Goal: Information Seeking & Learning: Learn about a topic

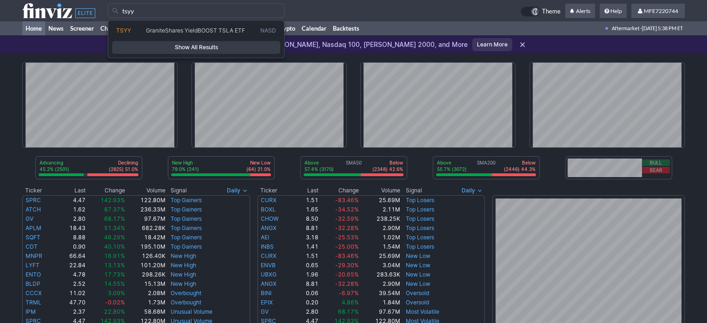
type input "tsyy"
click at [169, 48] on span "Show All Results" at bounding box center [196, 47] width 160 height 9
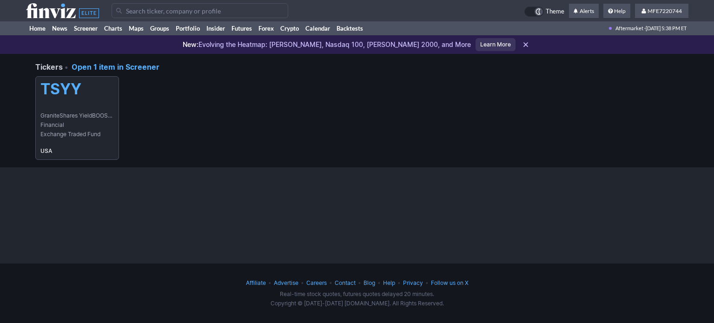
click at [73, 126] on span "Financial" at bounding box center [76, 124] width 73 height 9
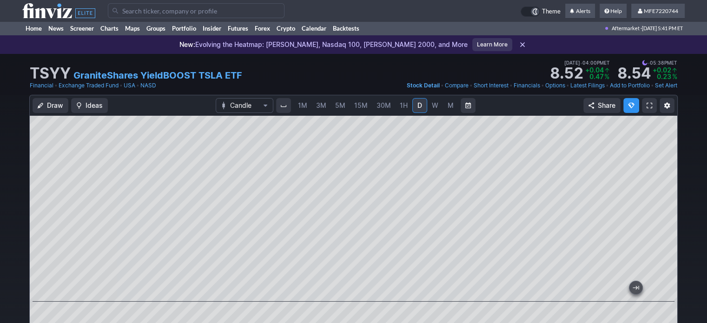
click at [434, 107] on span "W" at bounding box center [435, 105] width 7 height 8
click at [418, 108] on span "D" at bounding box center [420, 105] width 5 height 8
click at [171, 7] on input "Search" at bounding box center [196, 10] width 177 height 15
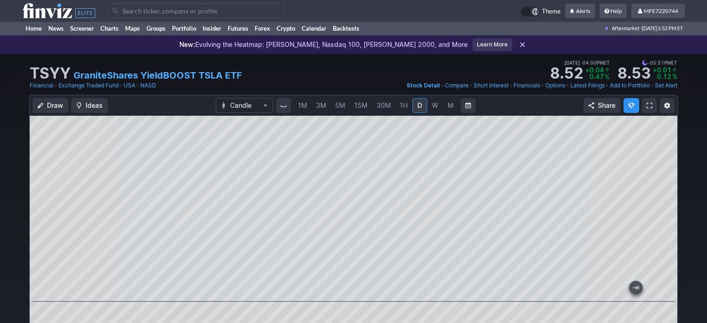
click at [171, 7] on input "Search" at bounding box center [196, 10] width 177 height 15
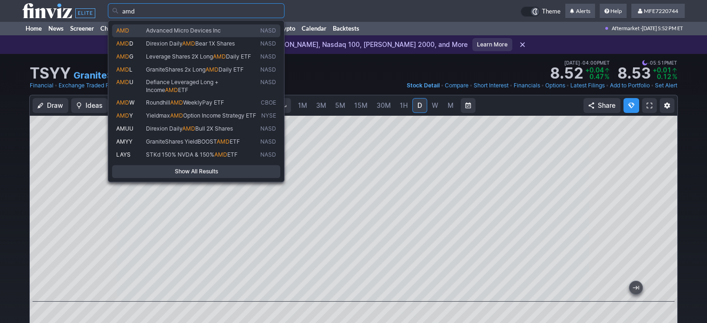
click at [182, 30] on span "Advanced Micro Devices Inc" at bounding box center [183, 30] width 75 height 7
type input "AMD"
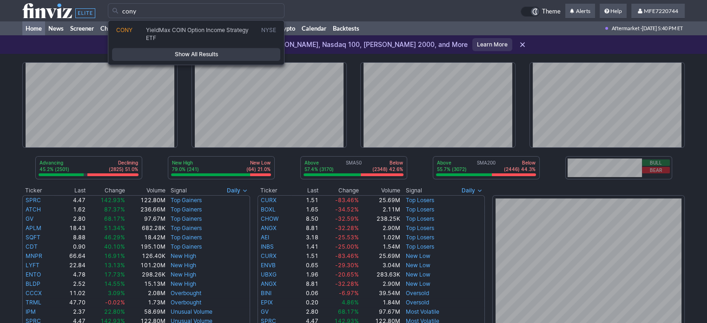
type input "cony"
click at [243, 57] on span "Show All Results" at bounding box center [196, 54] width 160 height 9
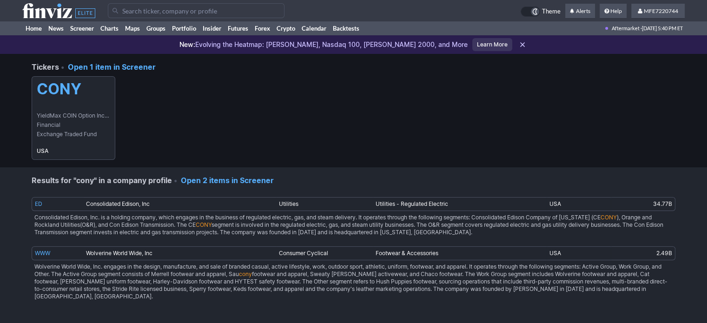
click at [104, 89] on h5 "CONY" at bounding box center [73, 89] width 73 height 18
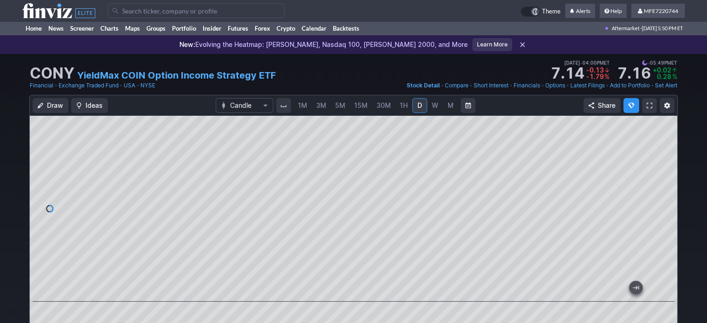
click at [228, 10] on input "Search" at bounding box center [196, 10] width 177 height 15
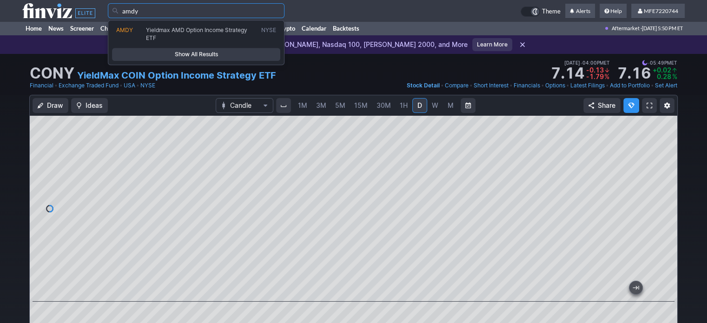
type input "amdy"
click at [201, 59] on link "Show All Results" at bounding box center [196, 54] width 168 height 13
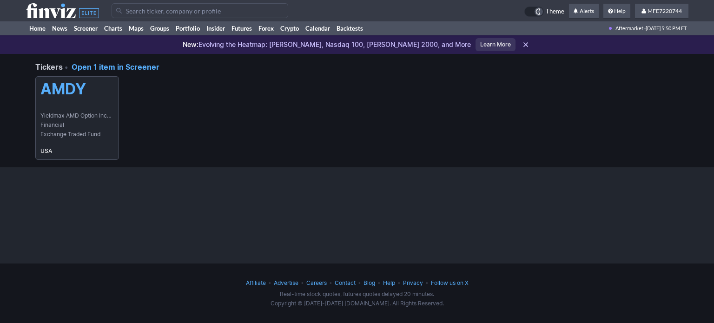
click at [95, 107] on link "AMDY Yieldmax AMD Option Income Strategy ETF Financial Exchange Traded Fund [GE…" at bounding box center [77, 118] width 84 height 84
drag, startPoint x: 95, startPoint y: 107, endPoint x: 119, endPoint y: 118, distance: 25.6
click at [95, 107] on link "AMDY Yieldmax AMD Option Income Strategy ETF Financial Exchange Traded Fund [GE…" at bounding box center [77, 118] width 84 height 84
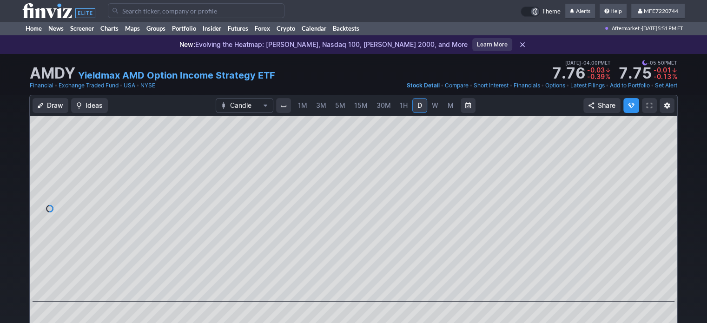
click at [203, 13] on input "Search" at bounding box center [196, 10] width 177 height 15
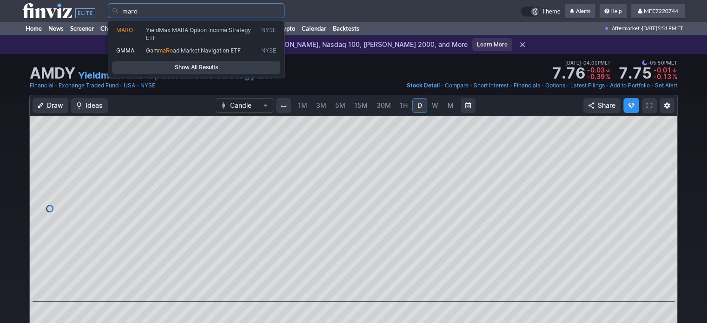
click at [199, 29] on span "YieldMax MARA Option Income Strategy ETF" at bounding box center [198, 34] width 105 height 14
type input "MARO"
click at [199, 29] on div "MARO YieldMax MARA Option Income Strategy ETF NYSE GMMA Gam maRo ad Market Navi…" at bounding box center [196, 49] width 177 height 58
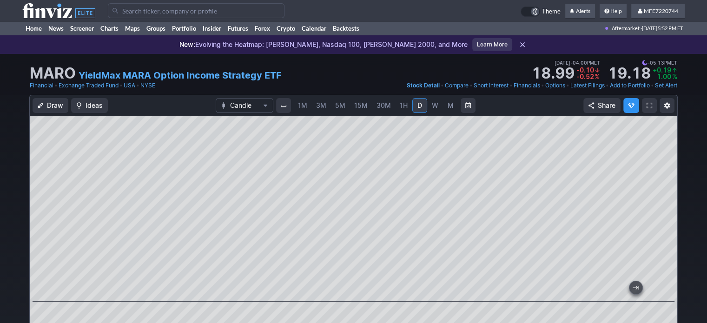
click at [217, 11] on input "Search" at bounding box center [196, 10] width 177 height 15
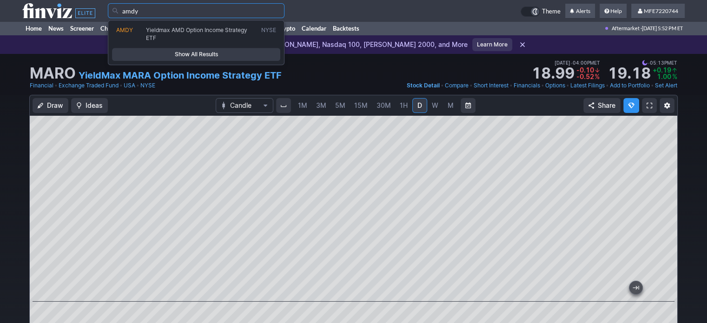
click at [217, 29] on span "Yieldmax AMD Option Income Strategy ETF" at bounding box center [196, 34] width 101 height 14
type input "AMDY"
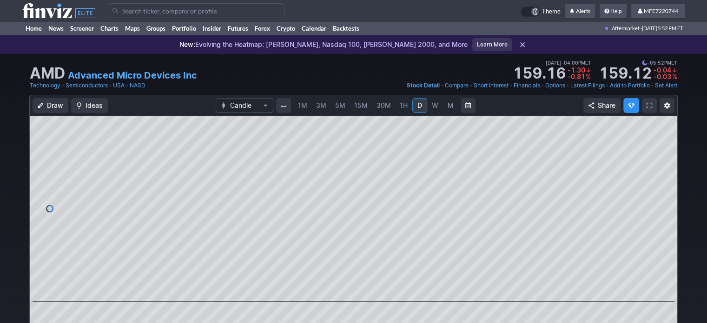
click at [219, 12] on input "Search" at bounding box center [196, 10] width 177 height 15
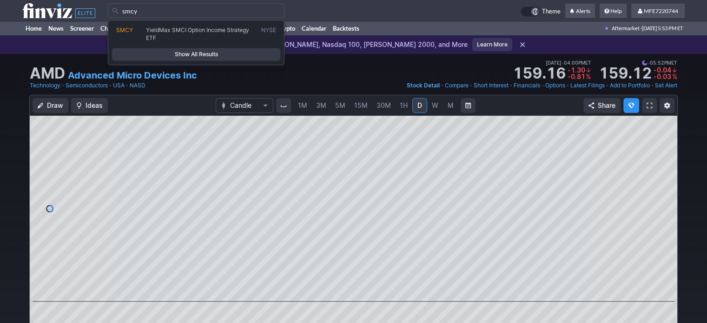
type input "smcy"
click at [244, 53] on span "Show All Results" at bounding box center [196, 54] width 160 height 9
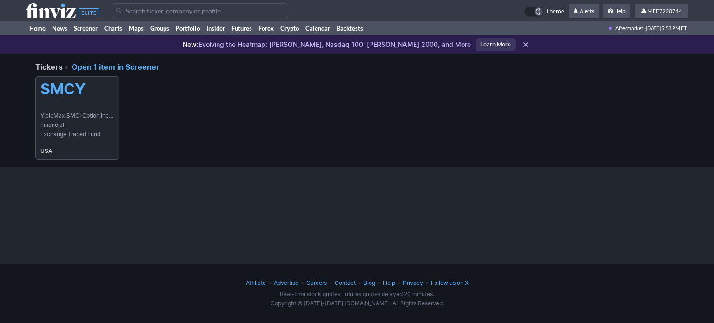
click at [91, 113] on span "YieldMax SMCI Option Income Strategy ETF" at bounding box center [76, 115] width 73 height 9
